Goal: Task Accomplishment & Management: Use online tool/utility

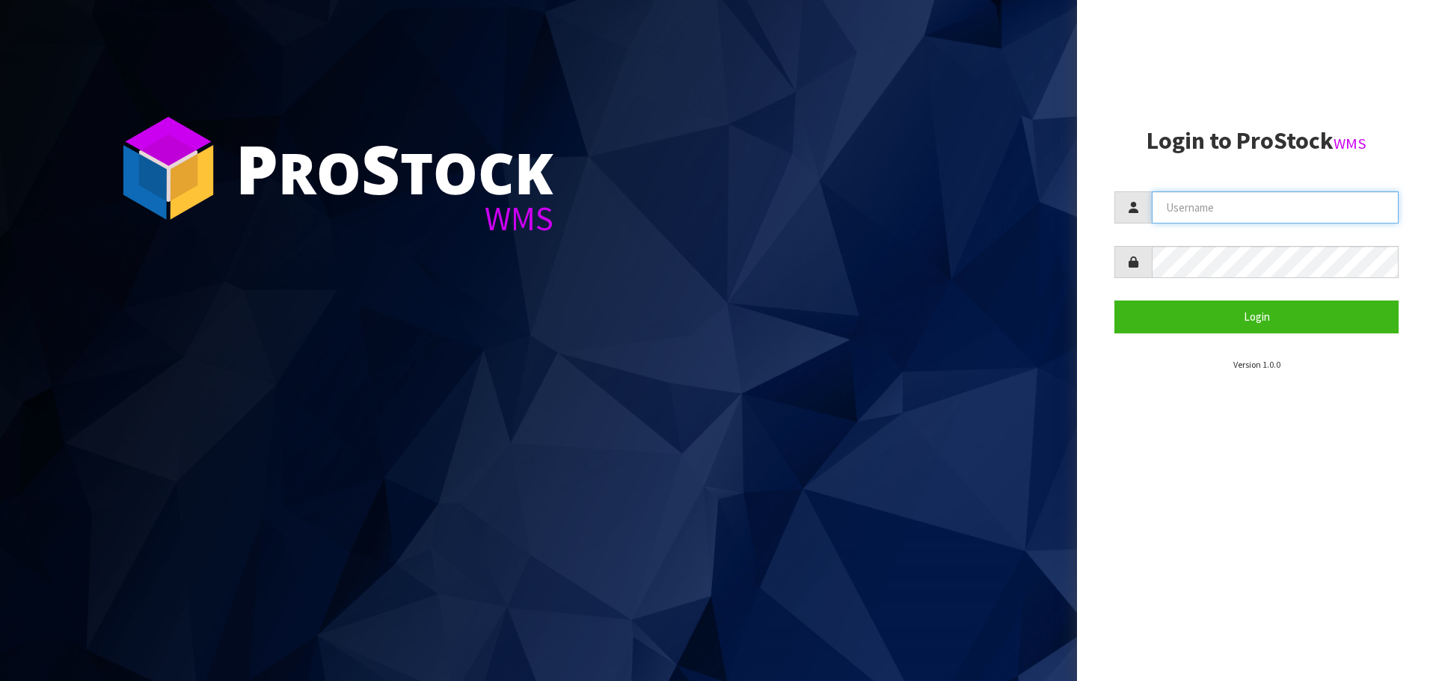
click at [1307, 208] on input "text" at bounding box center [1275, 207] width 247 height 32
type input "[EMAIL_ADDRESS][DOMAIN_NAME]"
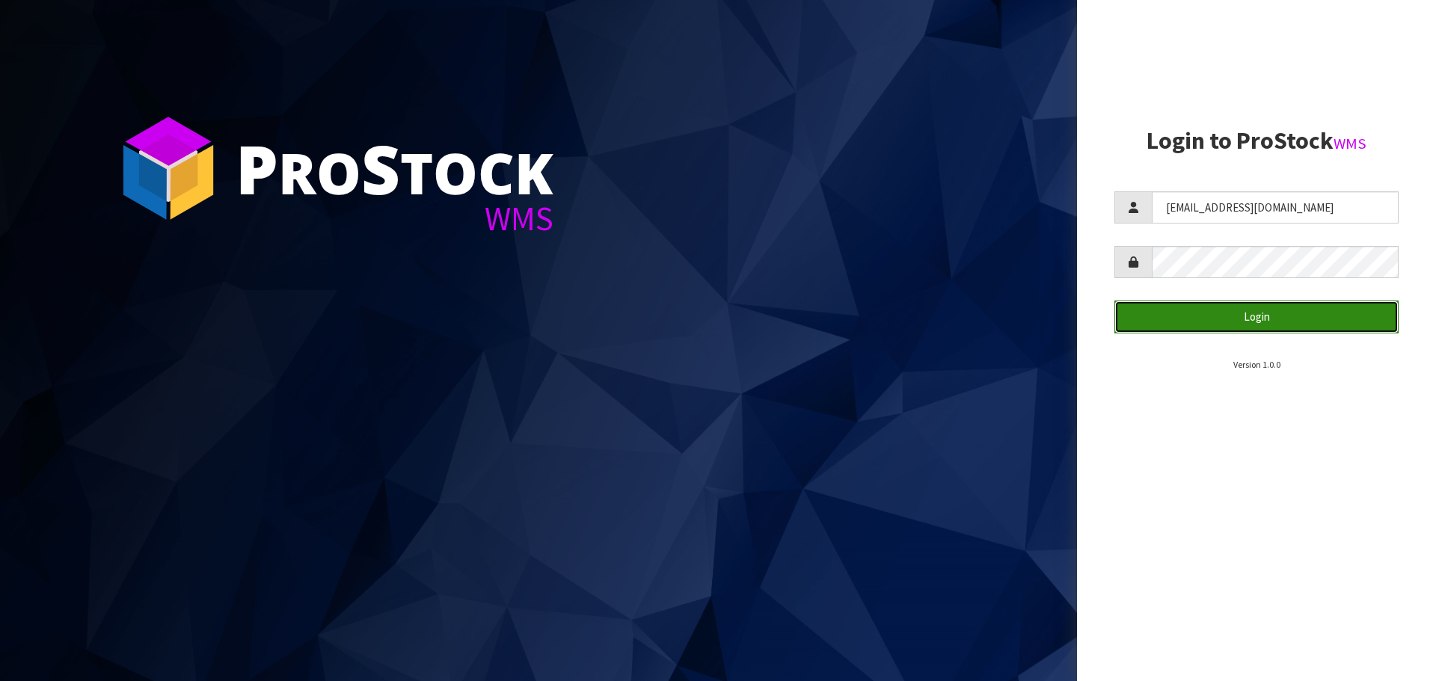
click at [1313, 318] on button "Login" at bounding box center [1256, 317] width 284 height 32
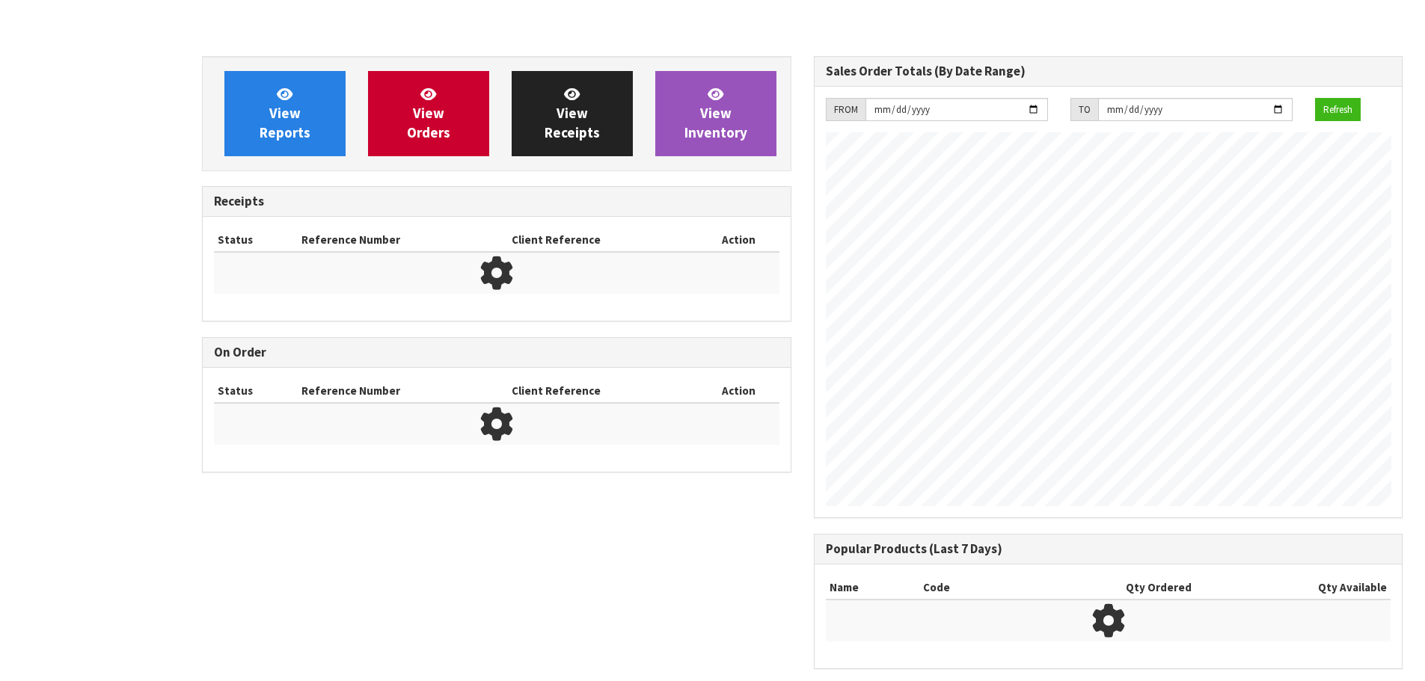
scroll to position [862, 611]
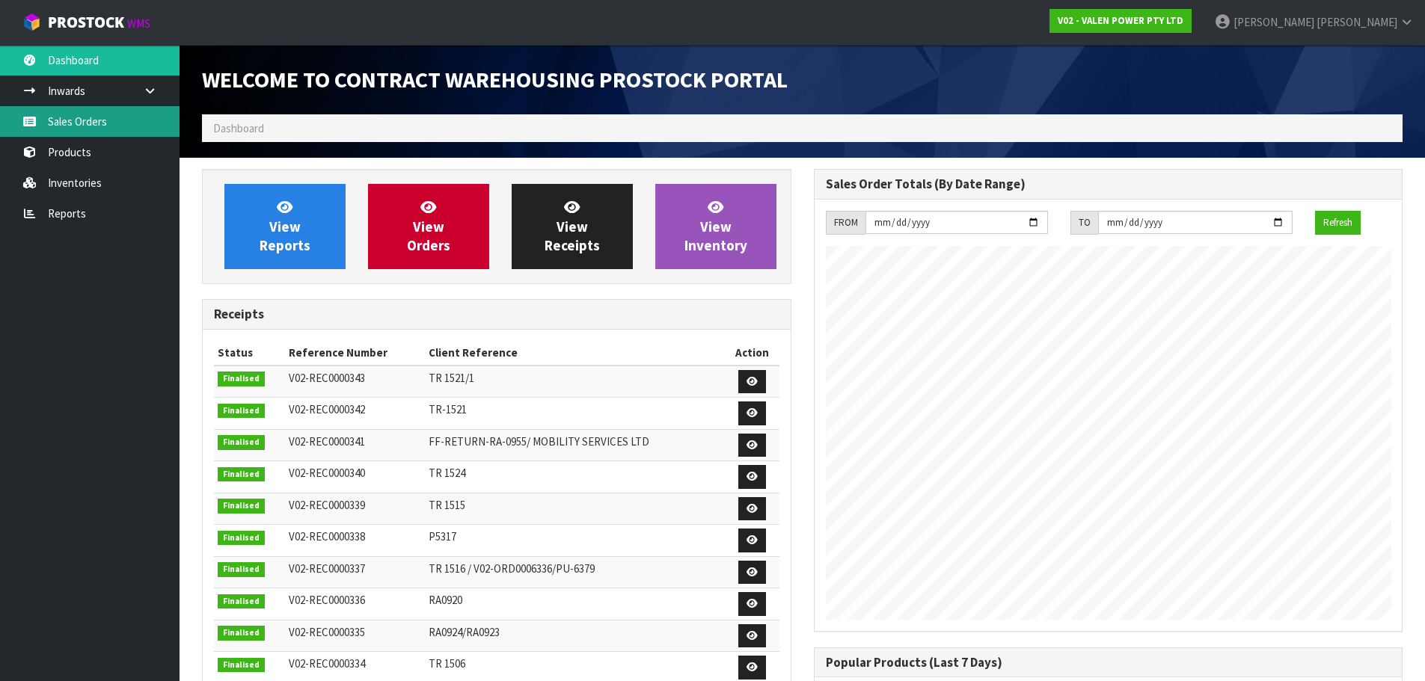
click at [124, 129] on link "Sales Orders" at bounding box center [90, 121] width 180 height 31
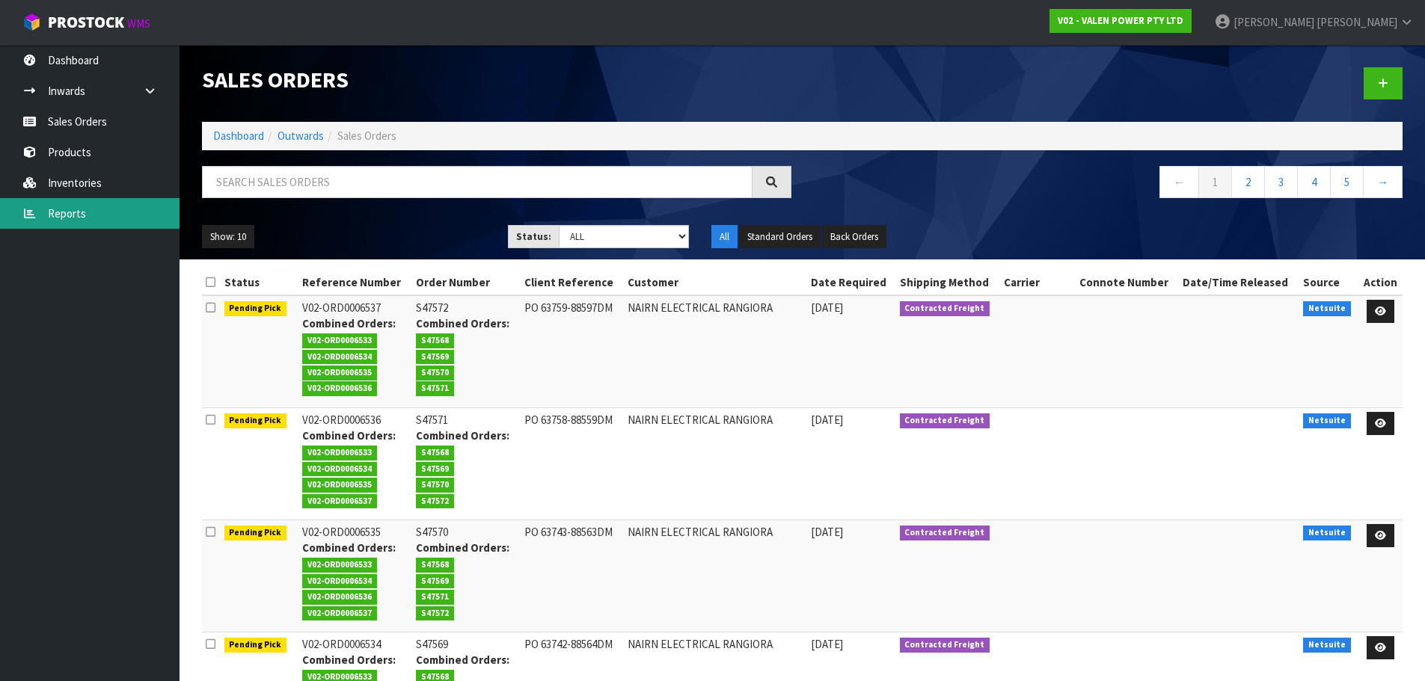
click at [80, 209] on link "Reports" at bounding box center [90, 213] width 180 height 31
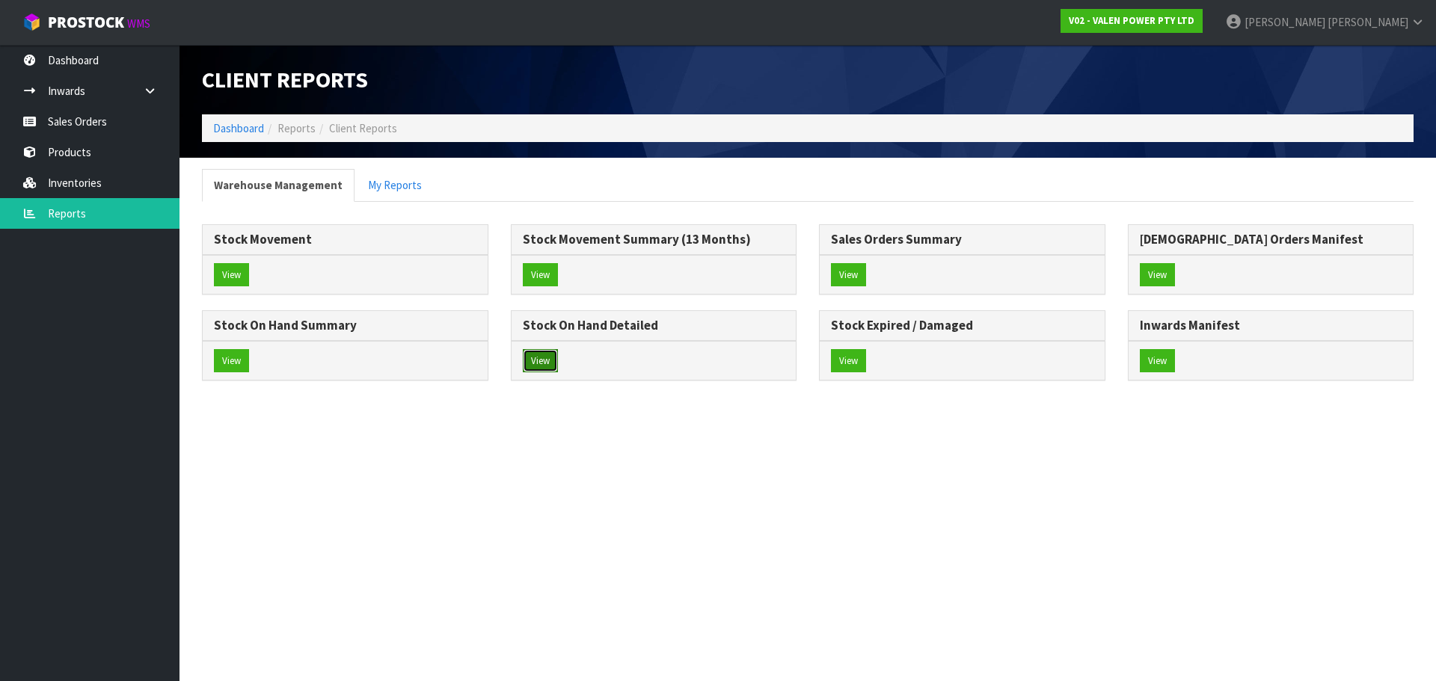
click at [541, 363] on button "View" at bounding box center [540, 361] width 35 height 24
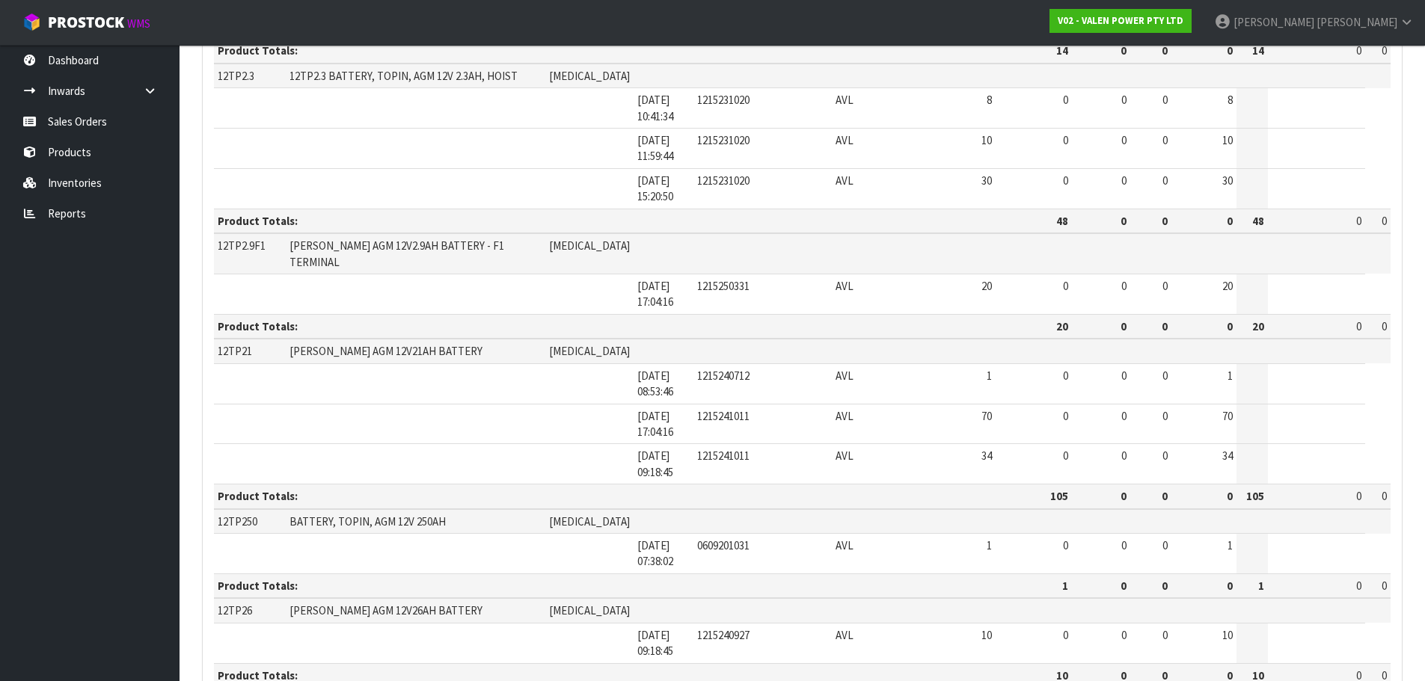
scroll to position [3614, 0]
